Goal: Transaction & Acquisition: Book appointment/travel/reservation

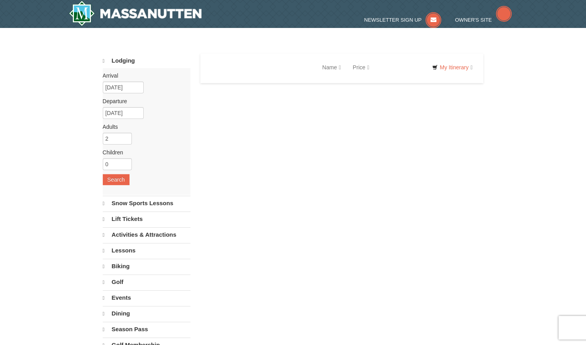
select select "10"
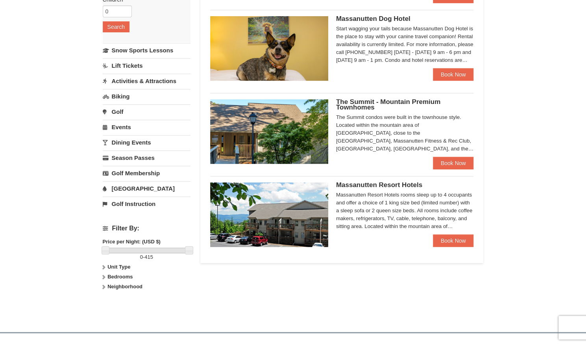
scroll to position [152, 0]
click at [169, 142] on link "Dining Events" at bounding box center [147, 142] width 88 height 15
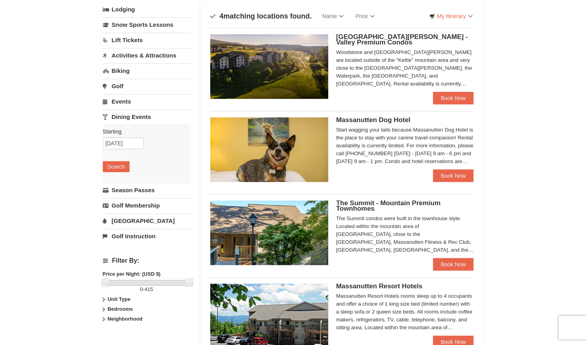
scroll to position [0, 0]
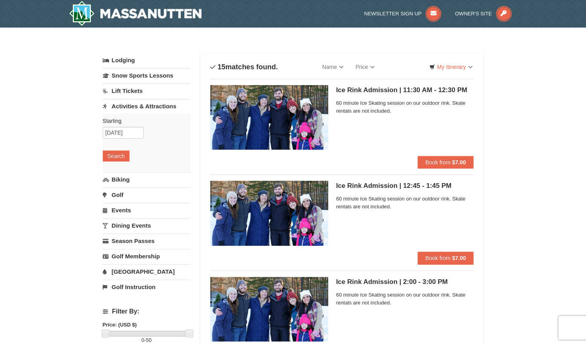
click at [144, 222] on link "Dining Events" at bounding box center [147, 225] width 88 height 15
click at [126, 218] on button "Search" at bounding box center [116, 217] width 27 height 11
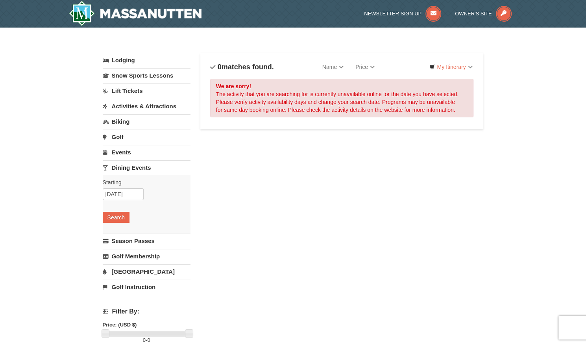
click at [133, 86] on link "Lift Tickets" at bounding box center [147, 90] width 88 height 15
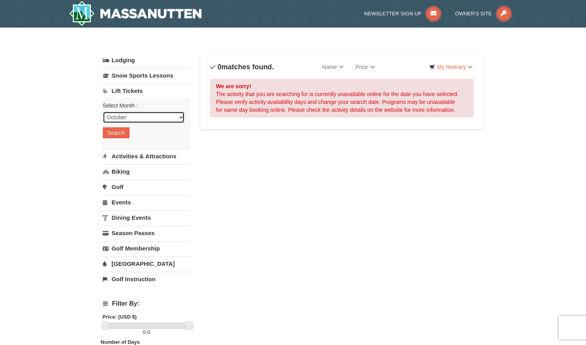
click at [136, 122] on select "October November December January February March April May June July August Sep…" at bounding box center [144, 117] width 82 height 12
select select "12"
click at [103, 111] on select "October November December January February March April May June July August Sep…" at bounding box center [144, 117] width 82 height 12
click at [122, 133] on button "Search" at bounding box center [116, 132] width 27 height 11
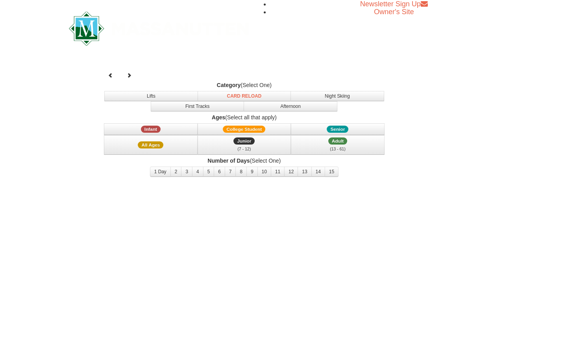
select select "12"
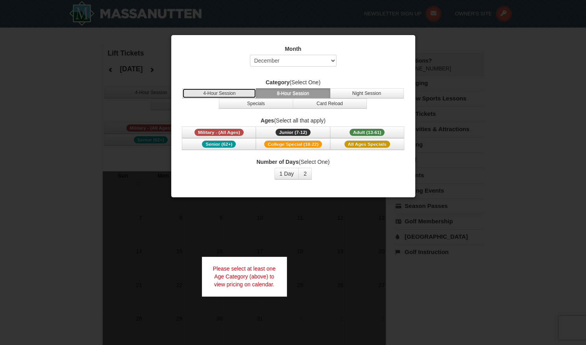
click at [246, 89] on button "4-Hour Session" at bounding box center [219, 93] width 74 height 10
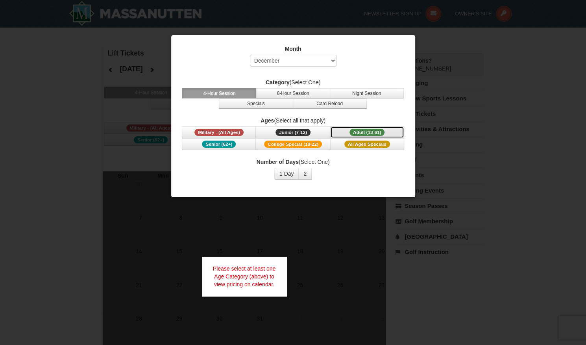
click at [367, 129] on span "Adult (13-61)" at bounding box center [367, 132] width 35 height 7
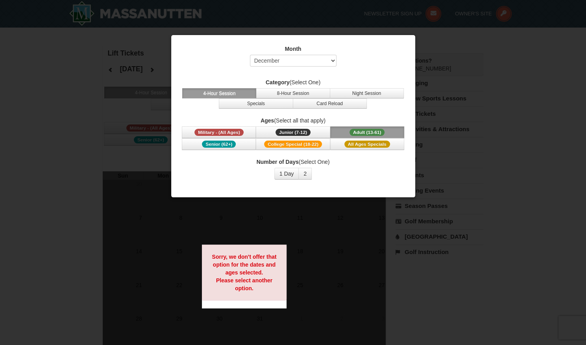
click at [318, 209] on div at bounding box center [293, 172] width 586 height 345
click at [357, 169] on div "Number of Days (Select One) 1 Day 2 3 4 5 6 7 8 9 10 11 12 13 14 15" at bounding box center [293, 169] width 224 height 22
click at [307, 173] on button "2" at bounding box center [304, 174] width 13 height 12
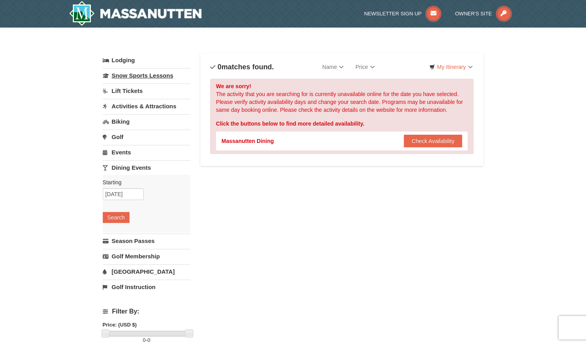
click at [131, 74] on link "Snow Sports Lessons" at bounding box center [147, 75] width 88 height 15
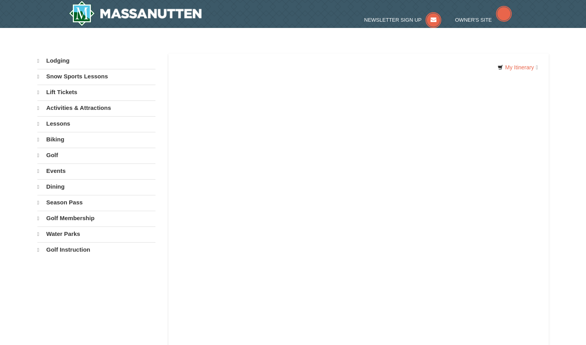
select select "10"
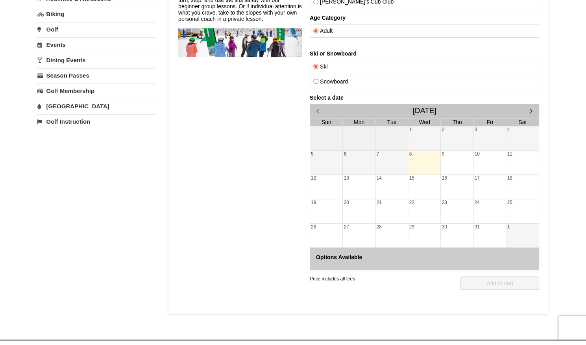
scroll to position [113, 0]
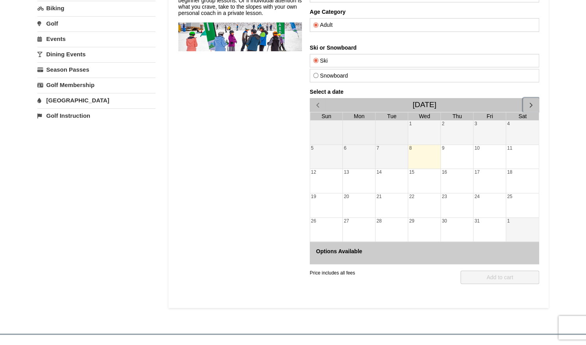
click at [533, 101] on span "button" at bounding box center [531, 105] width 8 height 8
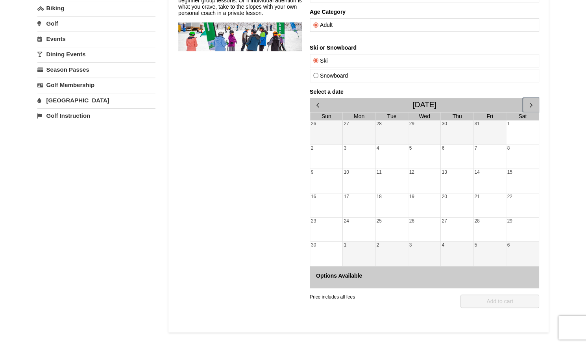
click at [533, 101] on span "button" at bounding box center [531, 105] width 8 height 8
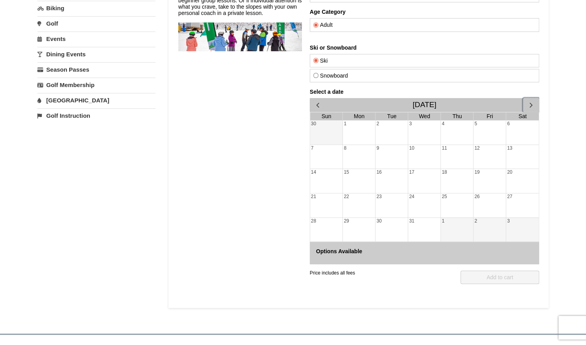
click at [533, 101] on span "button" at bounding box center [531, 105] width 8 height 8
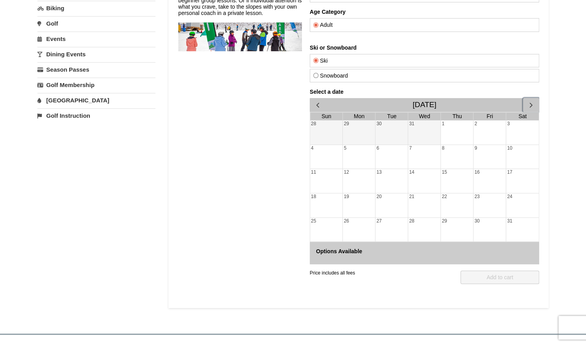
click at [533, 101] on span "button" at bounding box center [531, 105] width 8 height 8
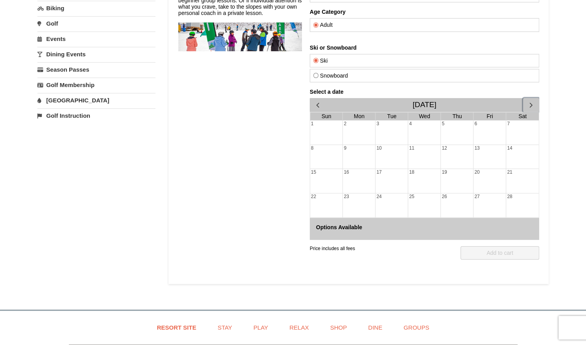
click at [533, 101] on span "button" at bounding box center [531, 105] width 8 height 8
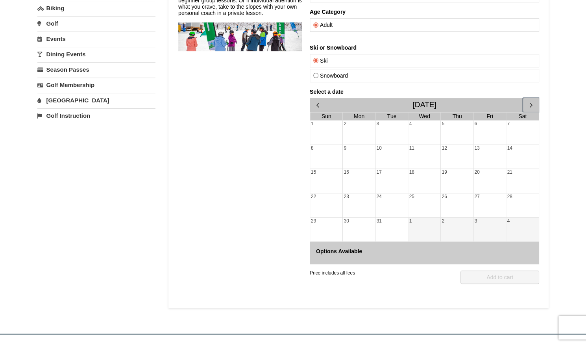
click at [533, 101] on span "button" at bounding box center [531, 105] width 8 height 8
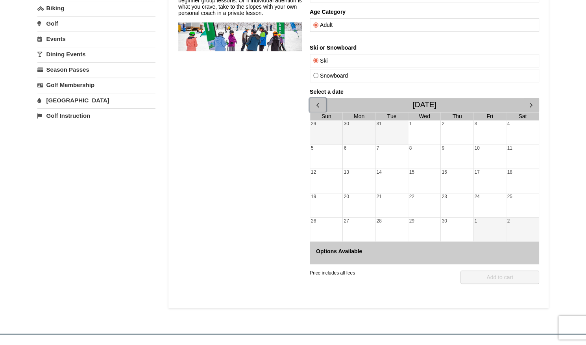
click at [321, 98] on button "button" at bounding box center [317, 105] width 16 height 14
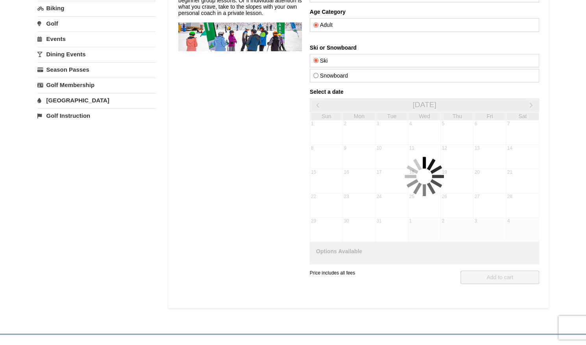
click at [321, 96] on div "Select a date [DATE] Sun Mon Tue Wed Thu Fri Sat 1 2 3 4 5 6 7 8 9 10 11 12 13 …" at bounding box center [423, 177] width 229 height 176
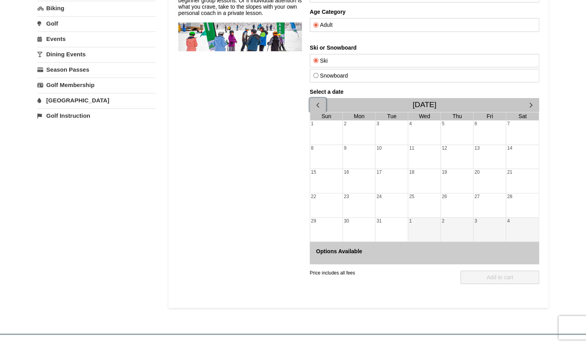
click at [321, 98] on button "button" at bounding box center [317, 105] width 16 height 14
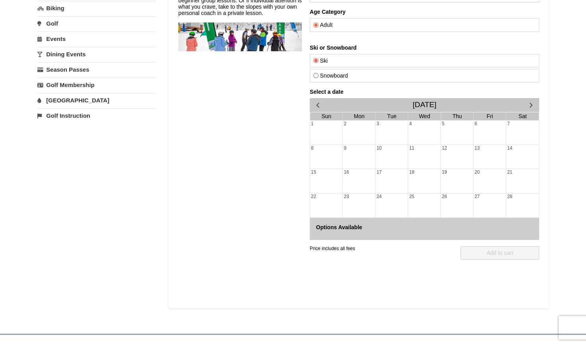
click at [321, 96] on div "Select a date [DATE] Sun Mon Tue Wed Thu Fri Sat 1 2 3 4 5 6 7 8 9 10 11 12 13 …" at bounding box center [423, 164] width 229 height 151
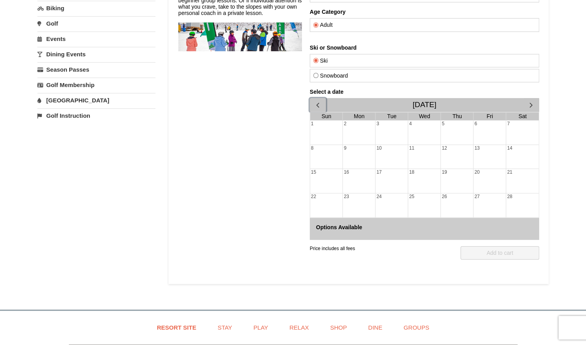
click at [321, 98] on button "button" at bounding box center [317, 105] width 16 height 14
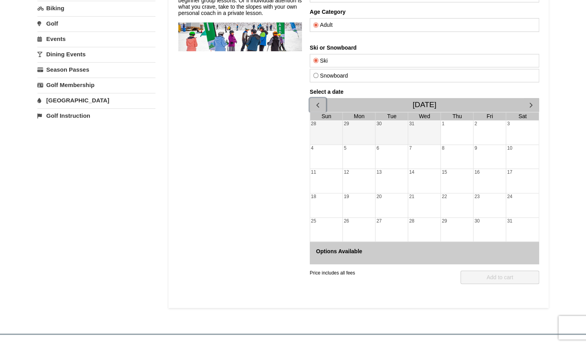
click at [321, 98] on button "button" at bounding box center [317, 105] width 16 height 14
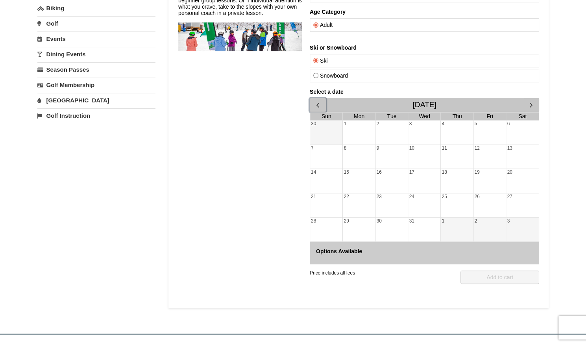
click at [460, 199] on div "25" at bounding box center [456, 205] width 32 height 24
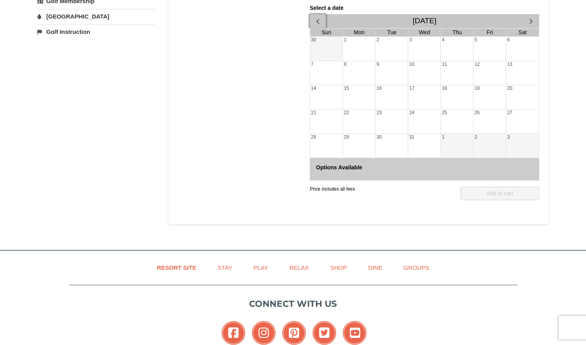
scroll to position [225, 0]
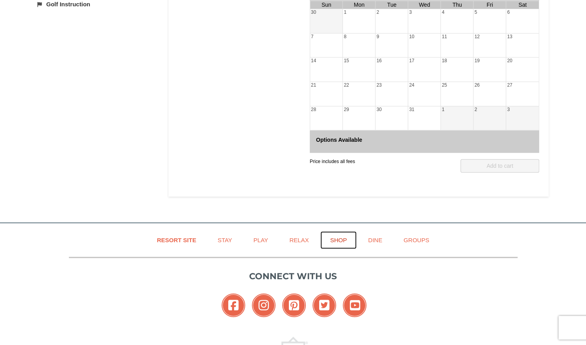
click at [332, 239] on link "Shop" at bounding box center [338, 240] width 37 height 18
